Goal: Task Accomplishment & Management: Manage account settings

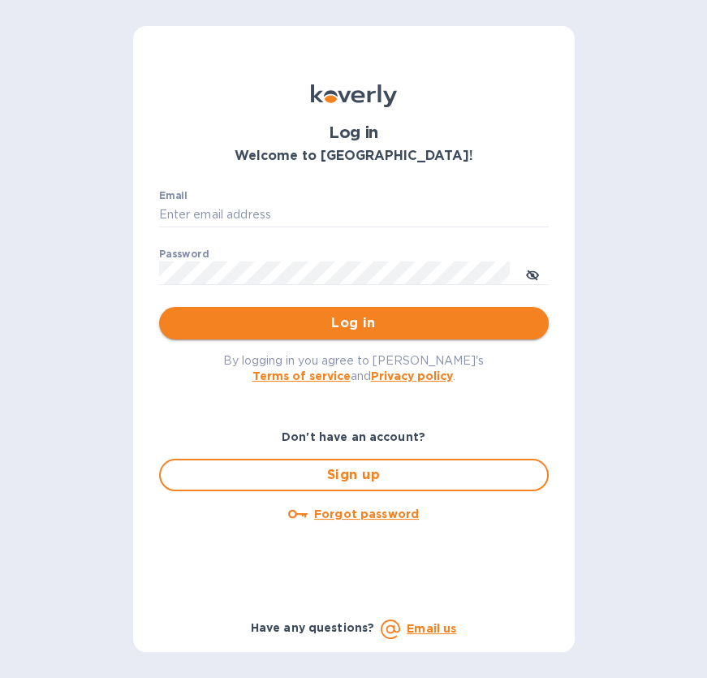
type input "rio@styleedit.com"
click at [312, 309] on button "Log in" at bounding box center [354, 323] width 390 height 32
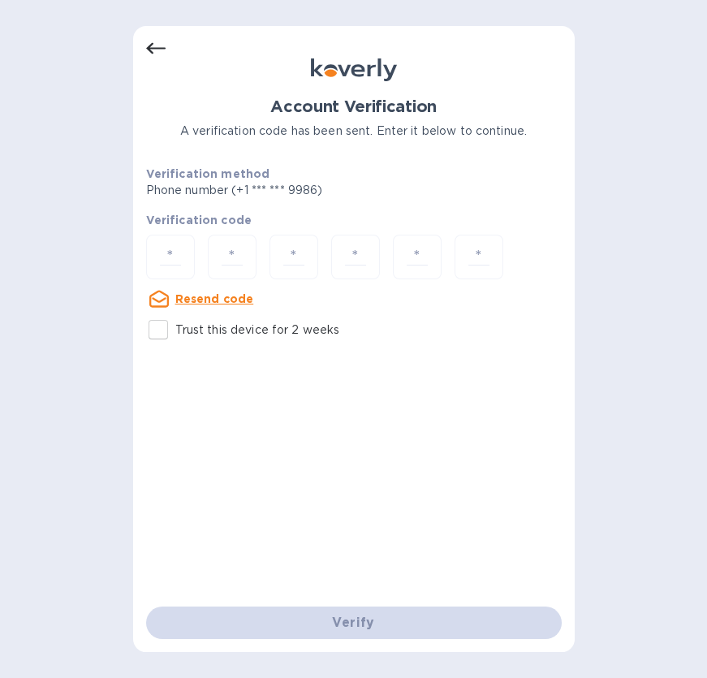
click at [101, 438] on div "Account Verification A verification code has been sent. Enter it below to conti…" at bounding box center [353, 339] width 707 height 678
click at [178, 249] on input "number" at bounding box center [170, 257] width 34 height 30
paste input "6"
type input "6"
type input "0"
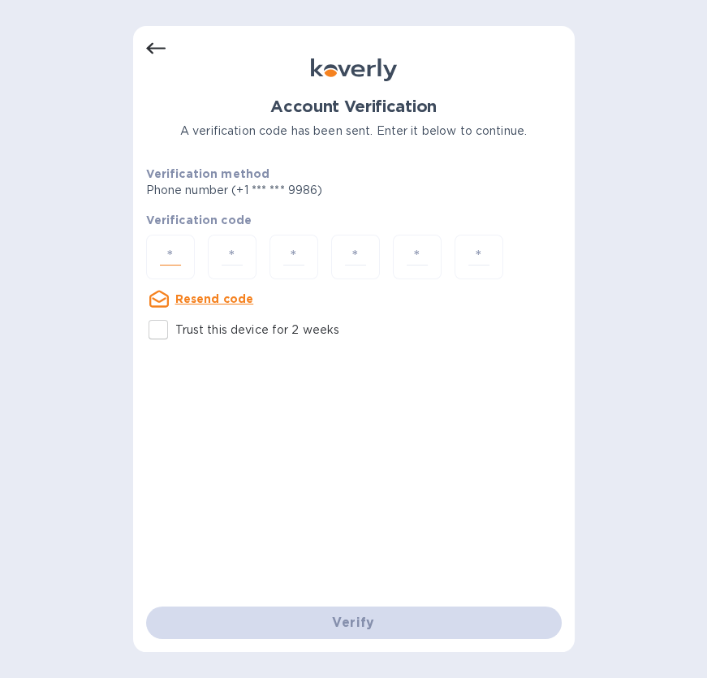
type input "3"
type input "8"
type input "5"
type input "3"
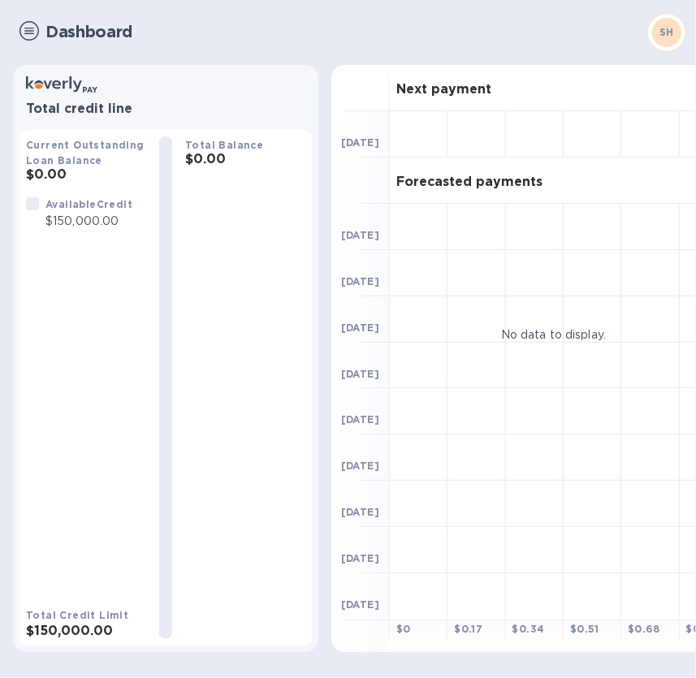
click at [27, 25] on img at bounding box center [28, 30] width 19 height 19
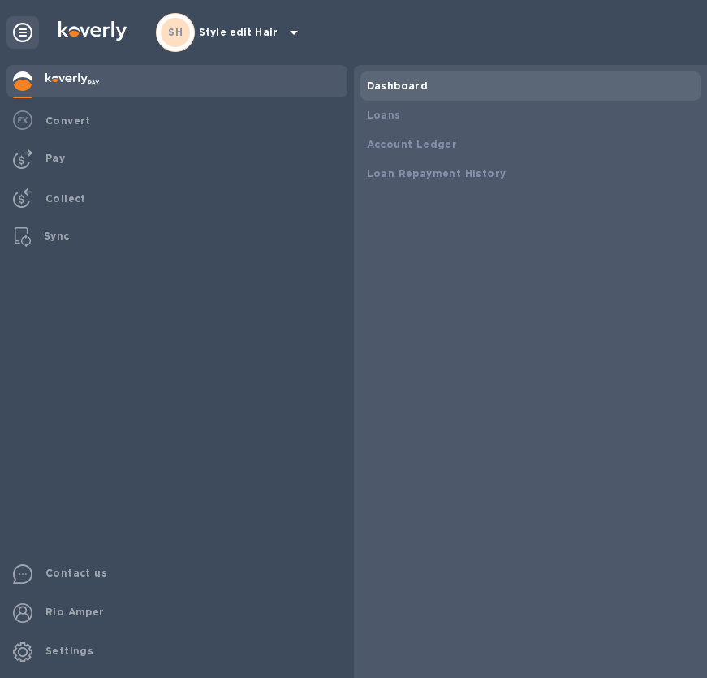
click at [244, 41] on div "SH Style edit Hair" at bounding box center [230, 32] width 148 height 39
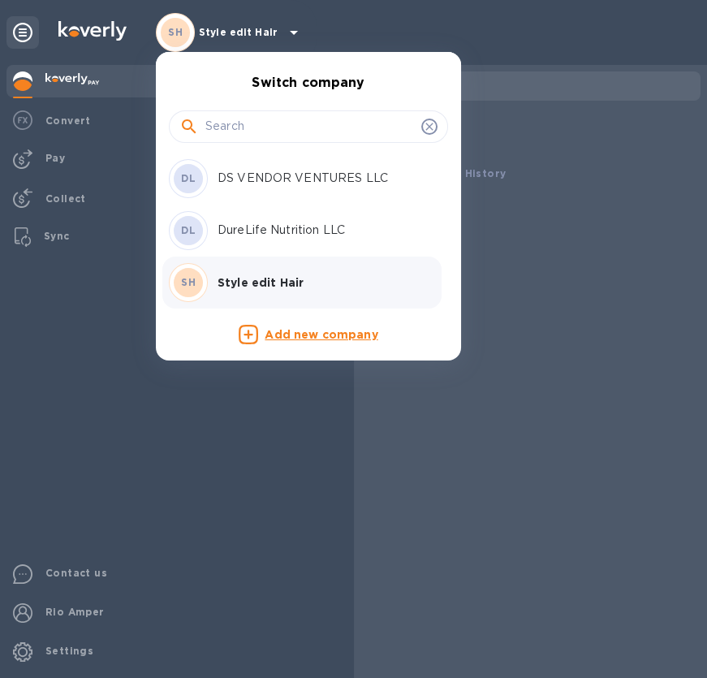
click at [299, 178] on p "DS VENDOR VENTURES LLC" at bounding box center [320, 178] width 205 height 17
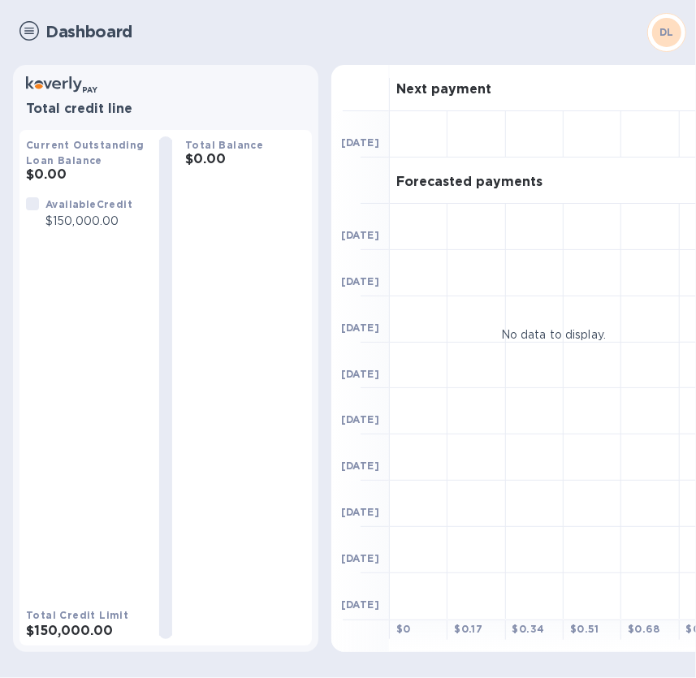
click at [28, 37] on img at bounding box center [28, 30] width 19 height 19
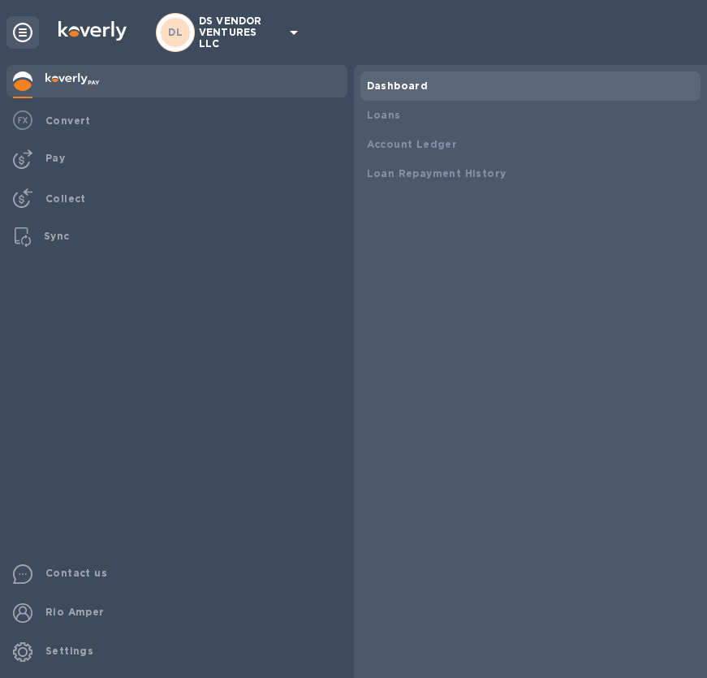
click at [243, 37] on p "DS VENDOR VENTURES LLC" at bounding box center [239, 32] width 81 height 34
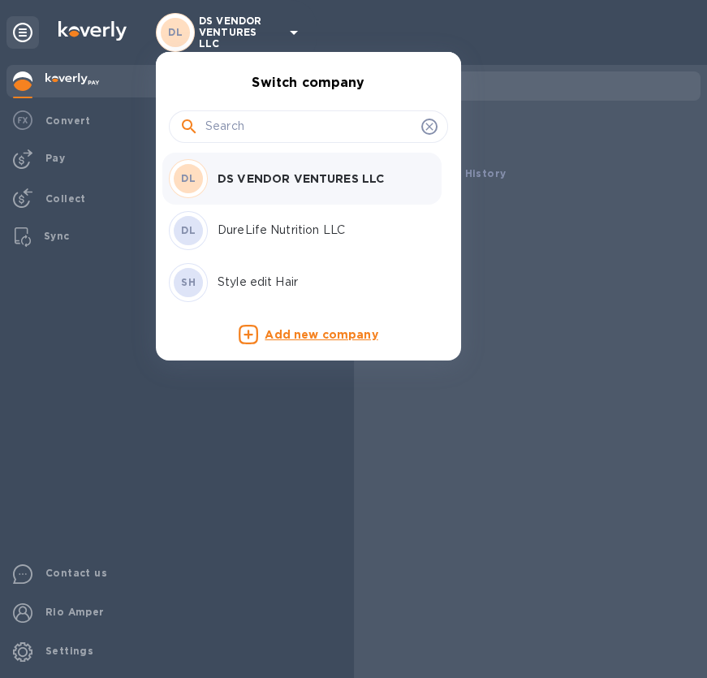
click at [277, 223] on p "DureLife Nutrition LLC" at bounding box center [320, 230] width 205 height 17
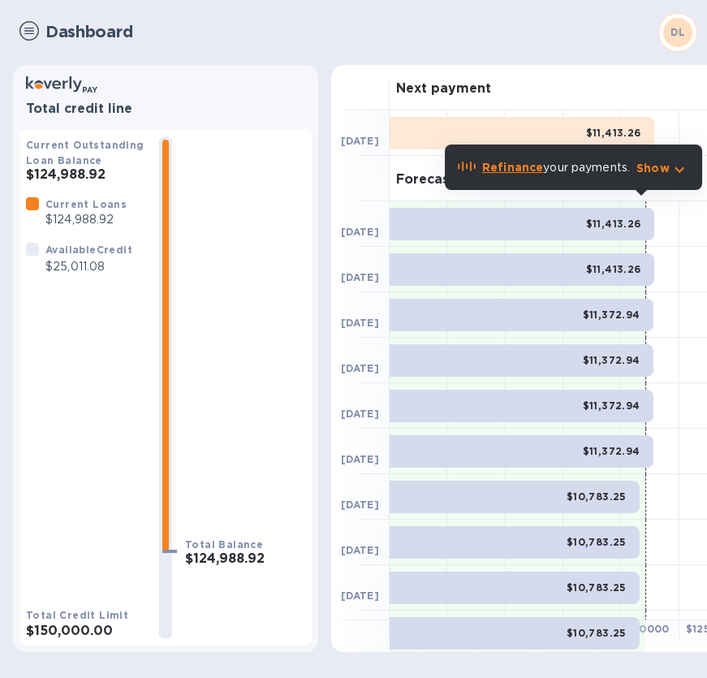
click at [283, 33] on h1 "Dashboard" at bounding box center [346, 32] width 603 height 19
